Goal: Task Accomplishment & Management: Complete application form

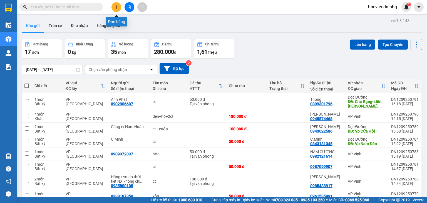
click at [116, 4] on button at bounding box center [116, 7] width 10 height 10
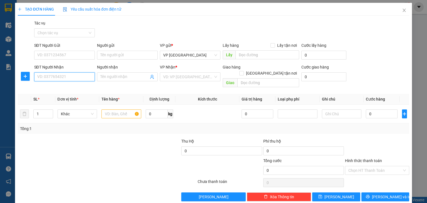
click at [69, 79] on input "SĐT Người Nhận" at bounding box center [64, 76] width 61 height 9
type input "0962643398"
click at [70, 86] on div "0962643398 - C.Trang" at bounding box center [63, 88] width 53 height 6
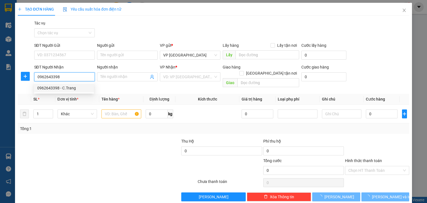
type input "C.Trang"
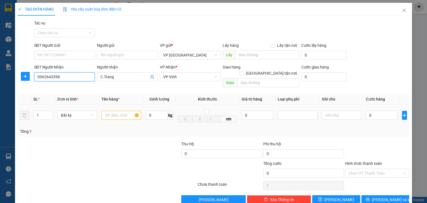
type input "0962643398"
click at [123, 111] on input "text" at bounding box center [121, 115] width 40 height 9
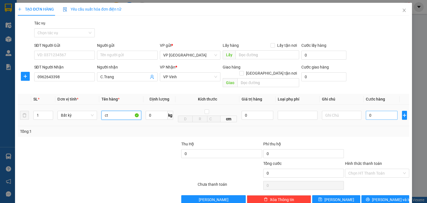
type input "ct"
click at [385, 111] on input "0" at bounding box center [382, 115] width 32 height 9
type input "6"
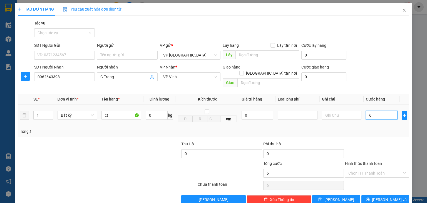
type input "60"
type input "600"
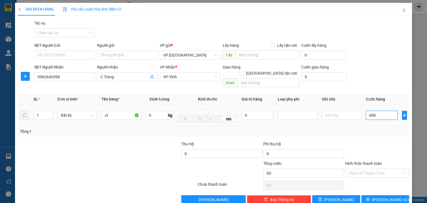
type input "600"
type input "6.000"
type input "60.000"
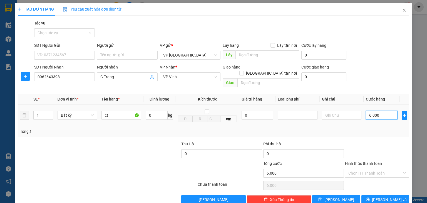
type input "60.000"
click at [381, 169] on input "Hình thức thanh toán" at bounding box center [375, 173] width 54 height 8
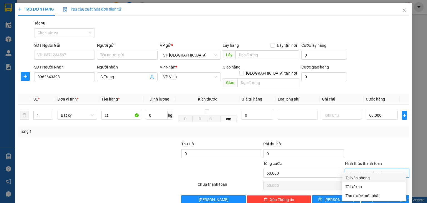
click at [363, 178] on div "Tại văn phòng" at bounding box center [373, 177] width 57 height 6
type input "0"
click at [371, 195] on button "[PERSON_NAME] và In" at bounding box center [385, 199] width 48 height 9
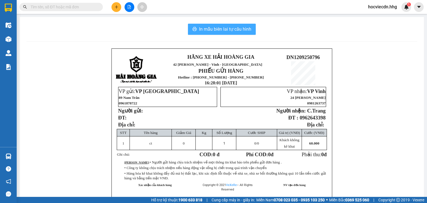
click at [203, 27] on span "In mẫu biên lai tự cấu hình" at bounding box center [225, 29] width 52 height 7
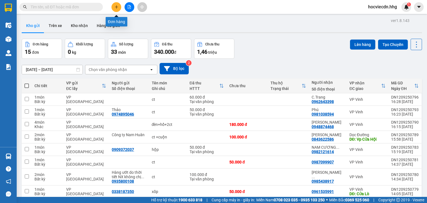
click at [118, 10] on button at bounding box center [116, 7] width 10 height 10
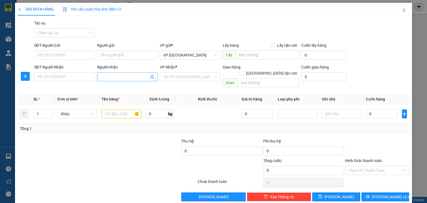
click at [107, 76] on input "Người nhận" at bounding box center [124, 77] width 48 height 6
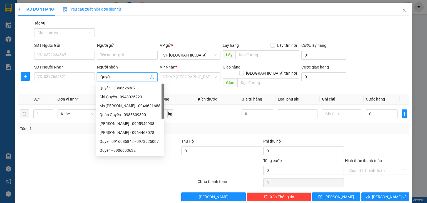
type input "Quyên."
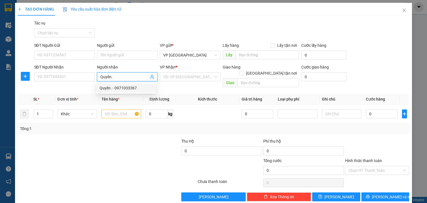
click at [108, 87] on div "Quyên. - 0971033367" at bounding box center [125, 88] width 53 height 6
type input "0971033367"
type input "Quyên."
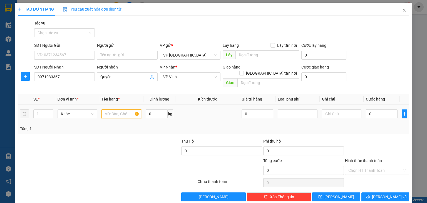
click at [110, 110] on input "text" at bounding box center [121, 113] width 40 height 9
type input "c"
click at [380, 109] on input "0" at bounding box center [382, 113] width 32 height 9
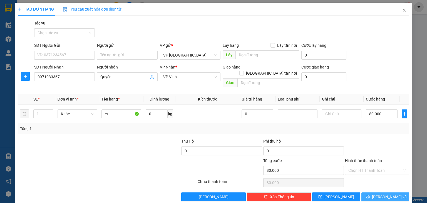
click at [388, 193] on span "[PERSON_NAME] và In" at bounding box center [391, 196] width 39 height 6
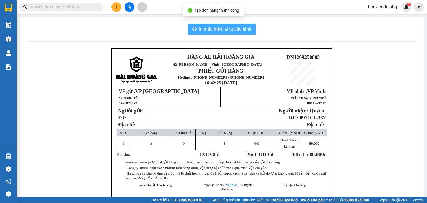
click at [220, 24] on button "In mẫu biên lai tự cấu hình" at bounding box center [222, 29] width 68 height 11
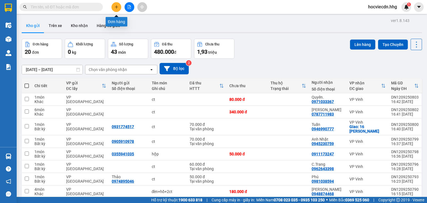
click at [117, 3] on button at bounding box center [116, 7] width 10 height 10
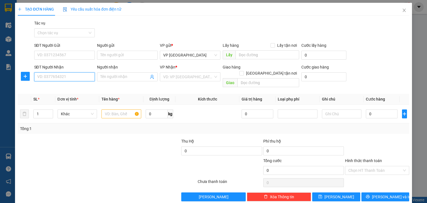
click at [81, 74] on input "SĐT Người Nhận" at bounding box center [64, 76] width 61 height 9
type input "0967303678"
click at [81, 89] on div "0967303678 - Quang Tình" at bounding box center [63, 88] width 53 height 6
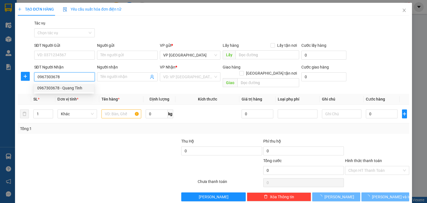
type input "Quang Tình"
checkbox input "true"
type input "Ngõ 37, [PERSON_NAME] - CHƯA TÍNH SHIP"
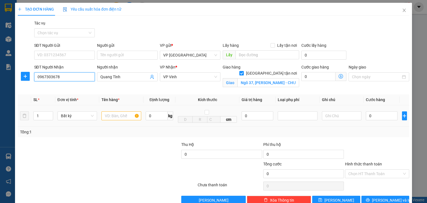
type input "0967303678"
click at [111, 119] on input "text" at bounding box center [121, 115] width 40 height 9
type input "b"
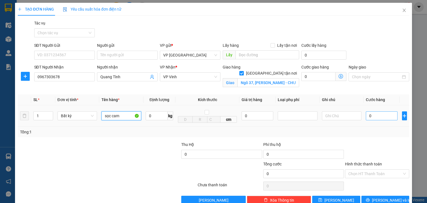
type input "sọc cam"
click at [381, 117] on input "0" at bounding box center [382, 115] width 32 height 9
type input "5"
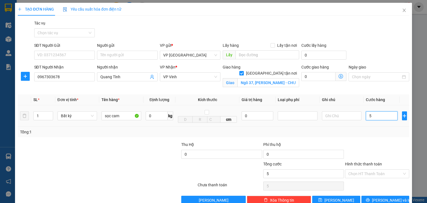
type input "50"
type input "500"
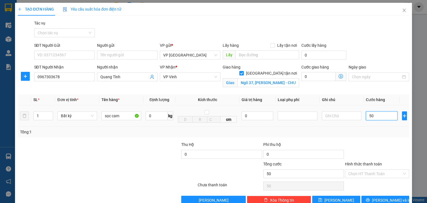
type input "500"
type input "5.000"
click at [370, 195] on button "[PERSON_NAME] và In" at bounding box center [385, 199] width 48 height 9
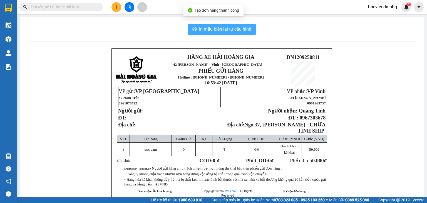
click at [249, 32] on button "In mẫu biên lai tự cấu hình" at bounding box center [222, 29] width 68 height 11
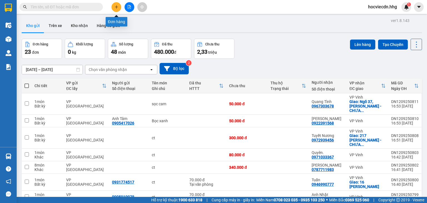
click at [116, 6] on icon "plus" at bounding box center [116, 7] width 4 height 4
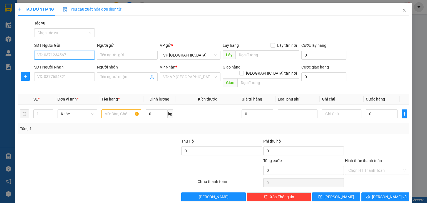
click at [81, 57] on input "SĐT Người Gửi" at bounding box center [64, 55] width 61 height 9
type input "0905292326"
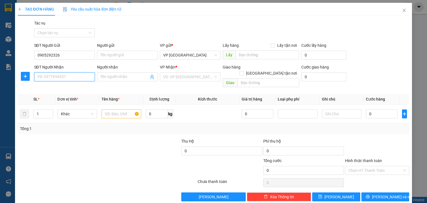
click at [81, 77] on input "SĐT Người Nhận" at bounding box center [64, 76] width 61 height 9
type input "0942744294"
click at [85, 88] on div "0942744294 - [PERSON_NAME]" at bounding box center [64, 88] width 55 height 6
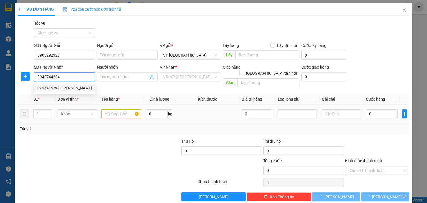
type input "TẤN"
type input "Đê 42, [PERSON_NAME]"
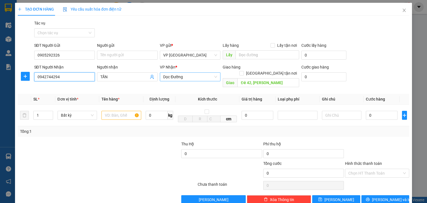
click at [188, 74] on span "Dọc Đường" at bounding box center [190, 77] width 54 height 8
type input "0942744294"
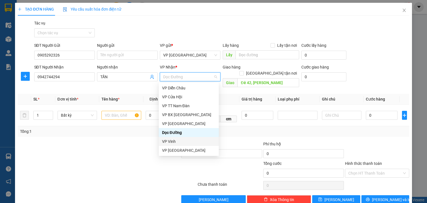
click at [175, 141] on div "VP Vinh" at bounding box center [188, 141] width 53 height 6
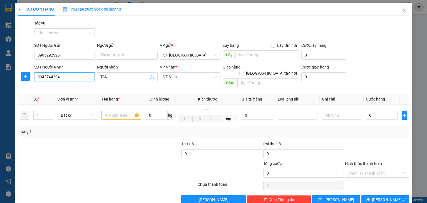
click at [67, 79] on input "0942744294" at bounding box center [64, 76] width 61 height 9
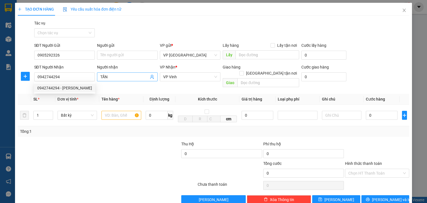
click at [129, 78] on input "TẤN" at bounding box center [124, 77] width 48 height 6
type input "TẤN"
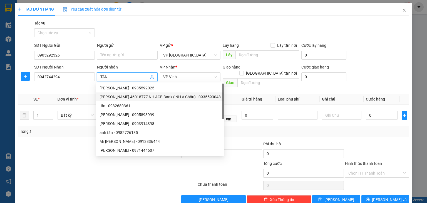
click at [67, 141] on div at bounding box center [58, 150] width 82 height 19
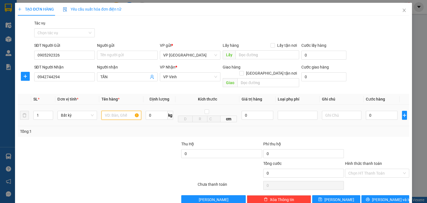
click at [110, 111] on input "text" at bounding box center [121, 115] width 40 height 9
type input "ct trắng-HÀNG DỄ VỠ"
click at [373, 111] on input "0" at bounding box center [382, 115] width 32 height 9
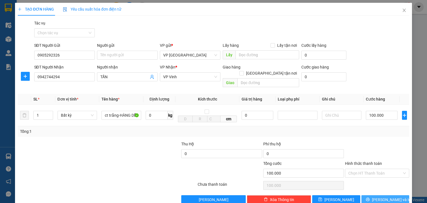
click at [376, 195] on button "[PERSON_NAME] và In" at bounding box center [385, 199] width 48 height 9
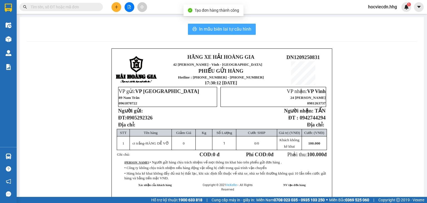
click at [213, 32] on span "In mẫu biên lai tự cấu hình" at bounding box center [225, 29] width 52 height 7
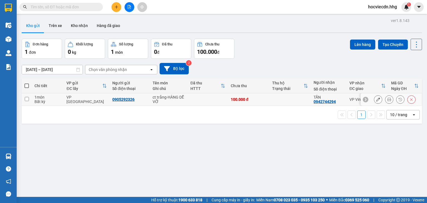
click at [387, 99] on icon at bounding box center [389, 99] width 4 height 4
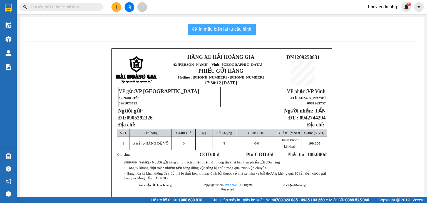
click at [233, 28] on span "In mẫu biên lai tự cấu hình" at bounding box center [225, 29] width 52 height 7
